Goal: Task Accomplishment & Management: Manage account settings

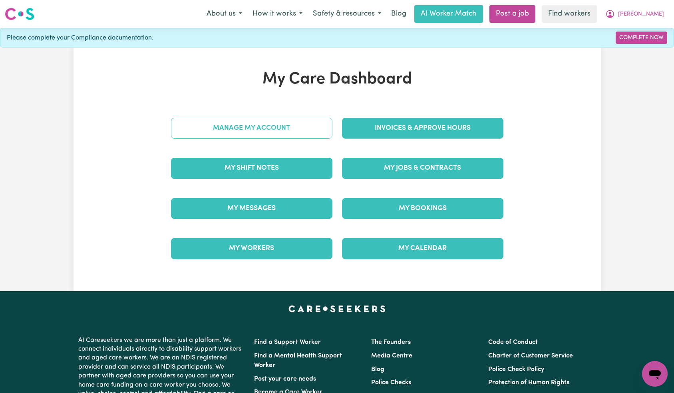
click at [270, 127] on link "Manage My Account" at bounding box center [251, 128] width 161 height 21
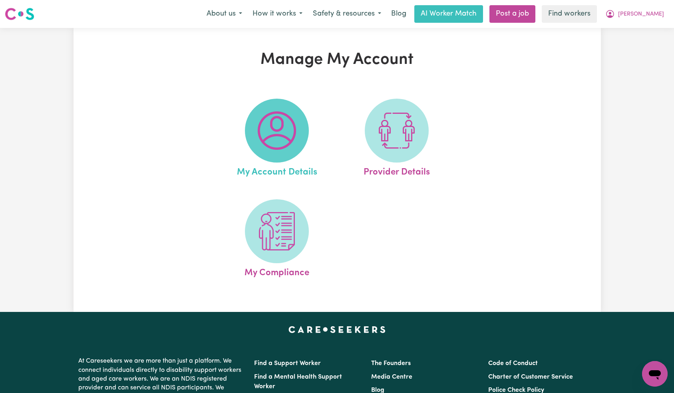
click at [276, 129] on img at bounding box center [277, 130] width 38 height 38
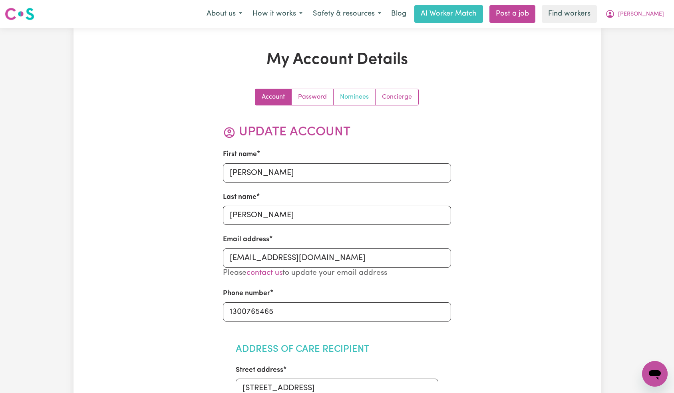
click at [342, 105] on div "Account Password Nominees Concierge" at bounding box center [337, 97] width 164 height 17
click at [350, 99] on link "Nominees" at bounding box center [355, 97] width 42 height 16
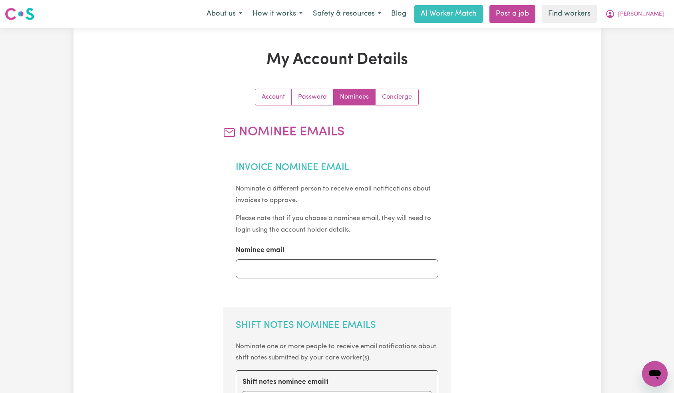
scroll to position [256, 0]
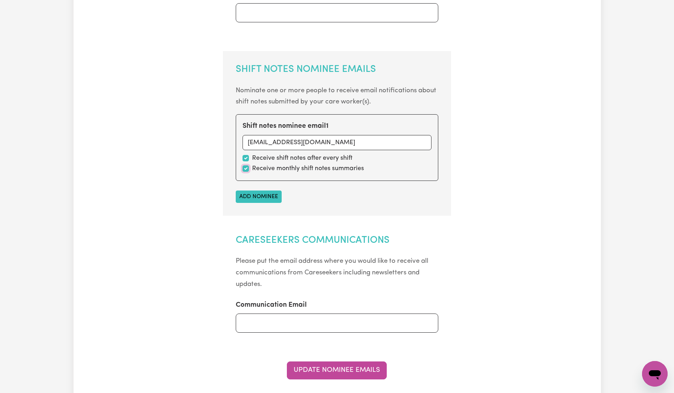
click at [247, 167] on input "checkbox" at bounding box center [246, 168] width 6 height 6
checkbox input "false"
click at [343, 369] on button "Update Nominee Emails" at bounding box center [337, 371] width 100 height 18
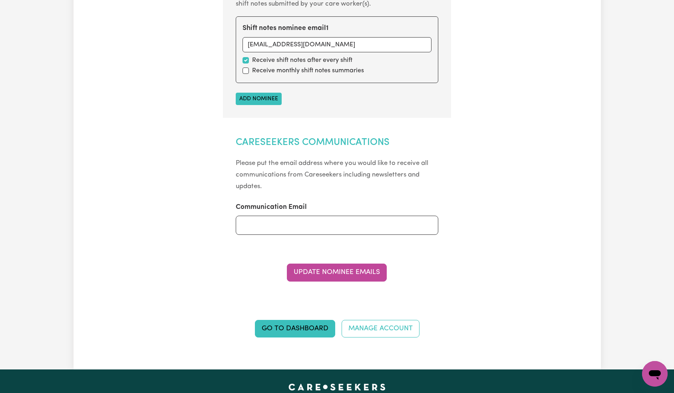
scroll to position [0, 0]
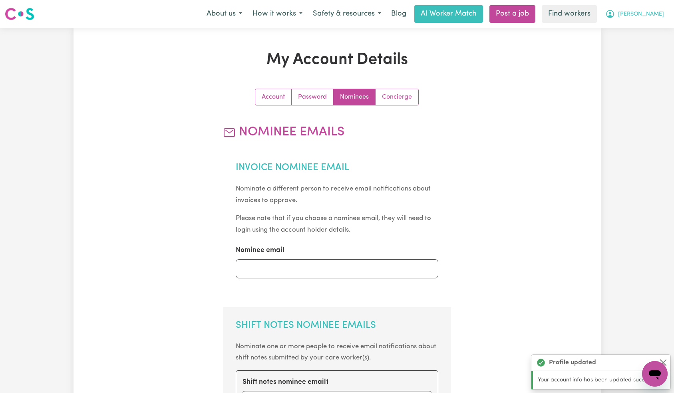
click at [651, 18] on span "[PERSON_NAME]" at bounding box center [641, 14] width 46 height 9
click at [643, 47] on link "Logout" at bounding box center [637, 45] width 63 height 15
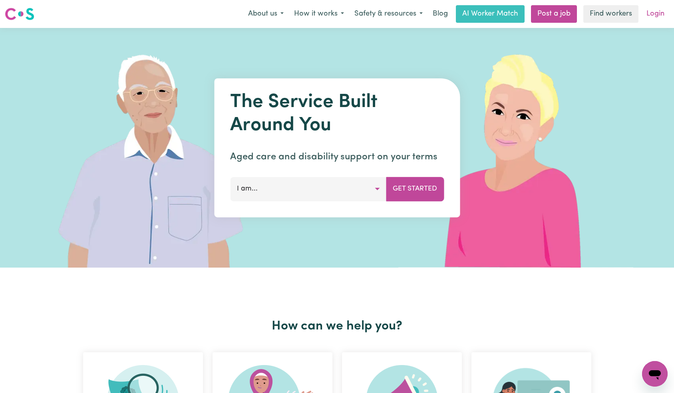
click at [654, 19] on link "Login" at bounding box center [656, 14] width 28 height 18
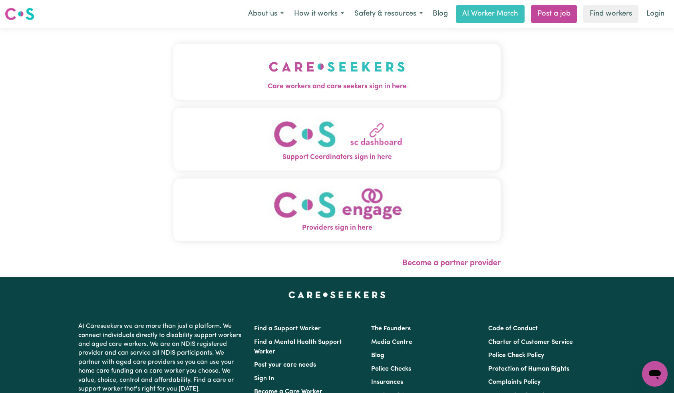
click at [269, 68] on img "Care workers and care seekers sign in here" at bounding box center [337, 67] width 136 height 30
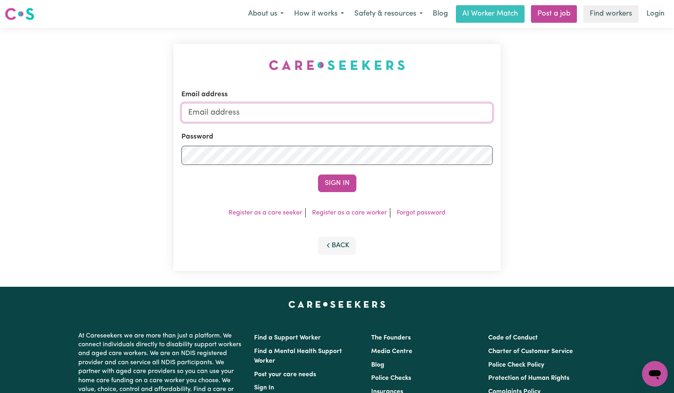
click at [351, 121] on input "Email address" at bounding box center [337, 112] width 312 height 19
paste input "[EMAIL_ADDRESS][DOMAIN_NAME]"
type input "[EMAIL_ADDRESS][DOMAIN_NAME]"
click at [347, 187] on button "Sign In" at bounding box center [337, 184] width 38 height 18
